Goal: Task Accomplishment & Management: Use online tool/utility

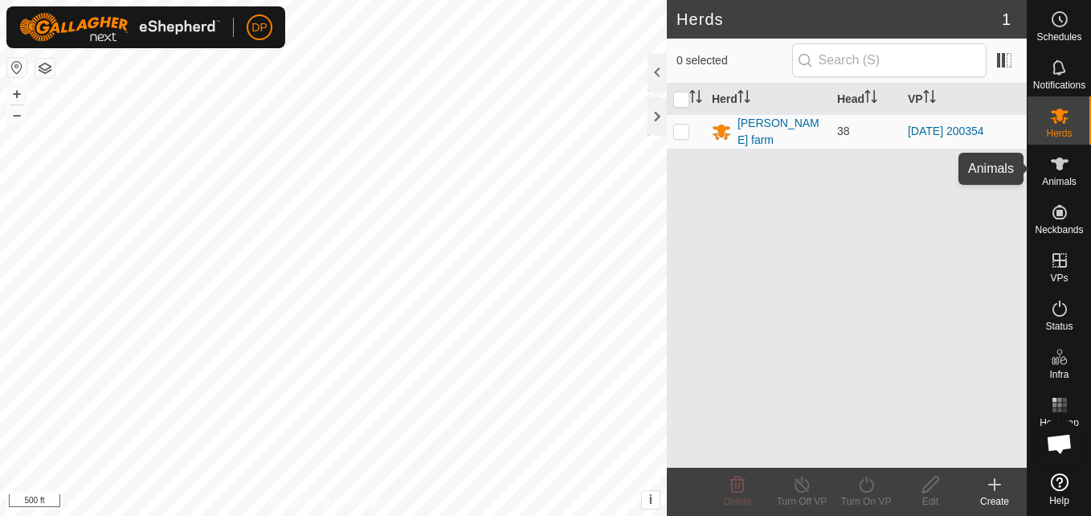
click at [1067, 165] on icon at bounding box center [1059, 163] width 19 height 19
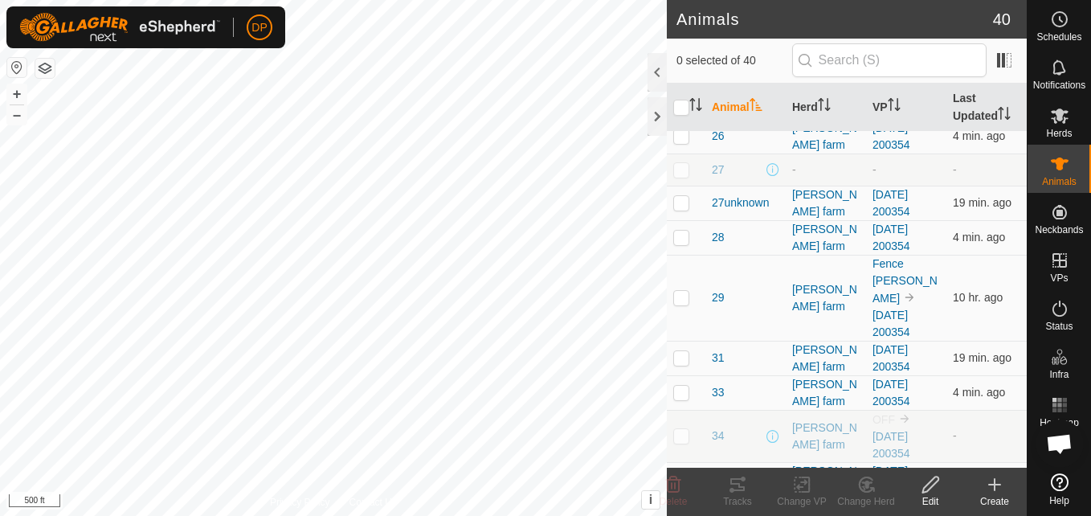
scroll to position [723, 0]
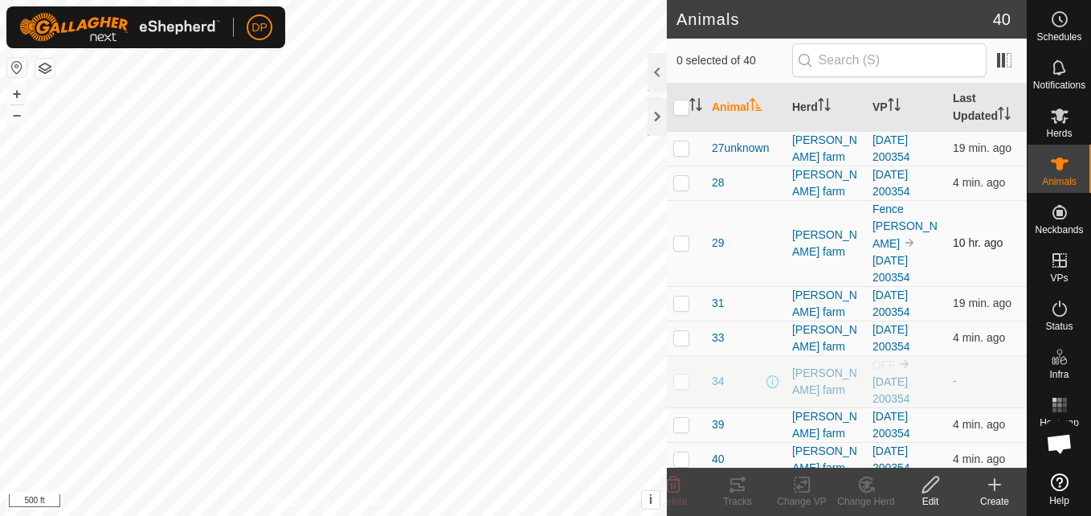
click at [684, 236] on p-checkbox at bounding box center [681, 242] width 16 height 13
checkbox input "true"
click at [738, 490] on icon at bounding box center [737, 484] width 14 height 13
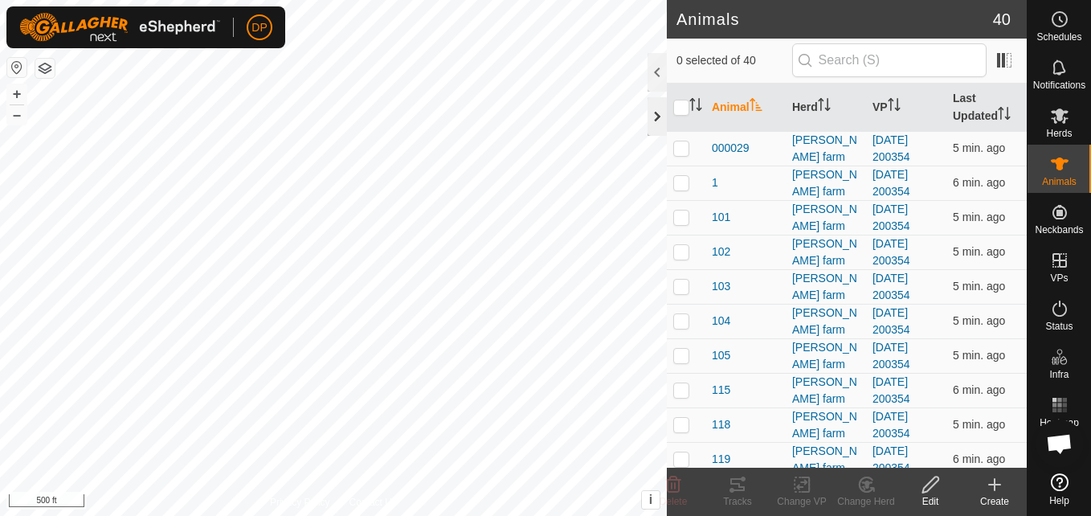
click at [660, 116] on div at bounding box center [656, 116] width 19 height 39
